Goal: Book appointment/travel/reservation

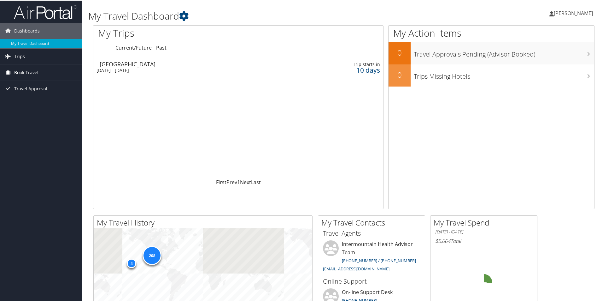
drag, startPoint x: 0, startPoint y: 0, endPoint x: 21, endPoint y: 73, distance: 75.9
click at [21, 73] on span "Book Travel" at bounding box center [26, 72] width 24 height 16
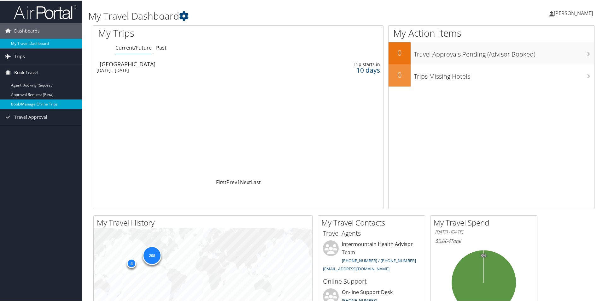
click at [30, 102] on link "Book/Manage Online Trips" at bounding box center [41, 103] width 82 height 9
